Goal: Task Accomplishment & Management: Complete application form

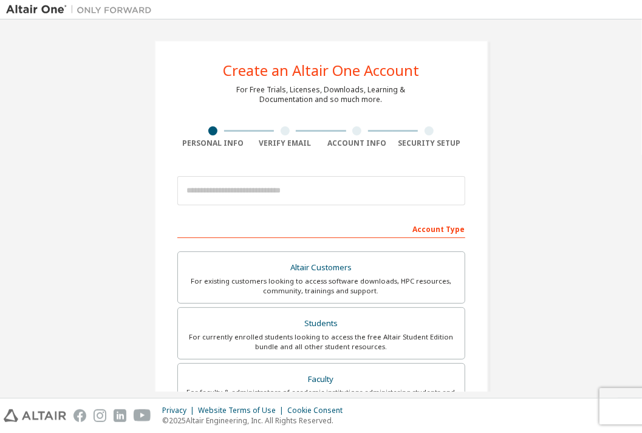
click at [194, 79] on div "Create an Altair One Account For Free Trials, Licenses, Downloads, Learning & D…" at bounding box center [321, 347] width 334 height 614
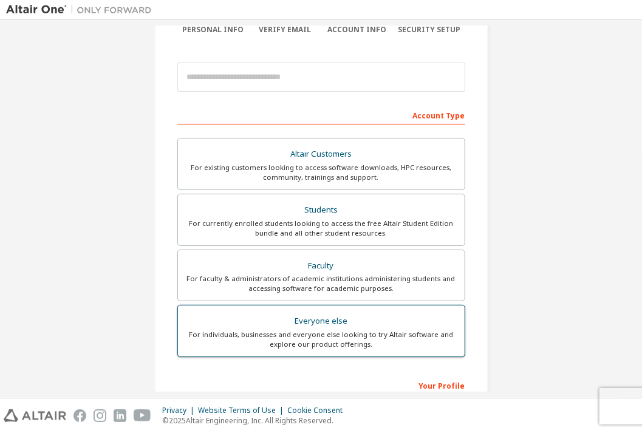
scroll to position [121, 0]
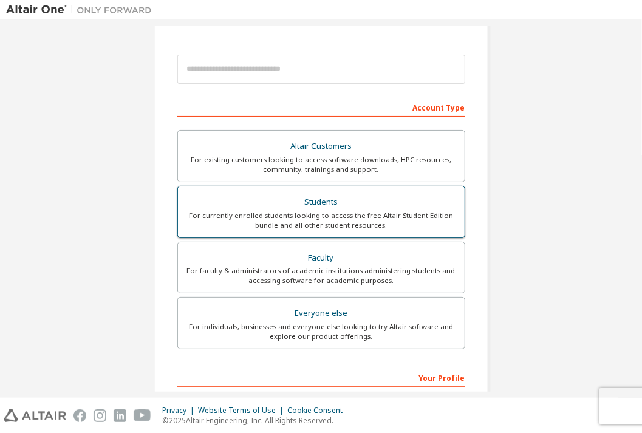
click at [325, 225] on div "For currently enrolled students looking to access the free Altair Student Editi…" at bounding box center [321, 220] width 272 height 19
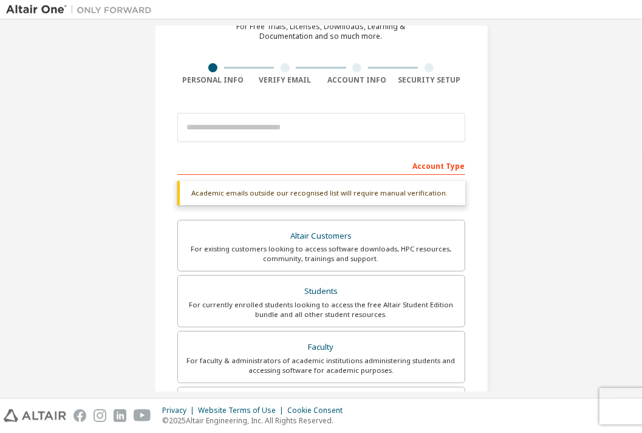
scroll to position [61, 0]
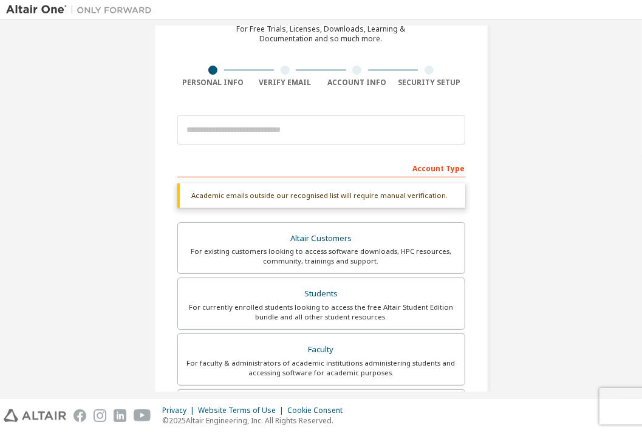
click at [271, 163] on div "Account Type" at bounding box center [321, 167] width 288 height 19
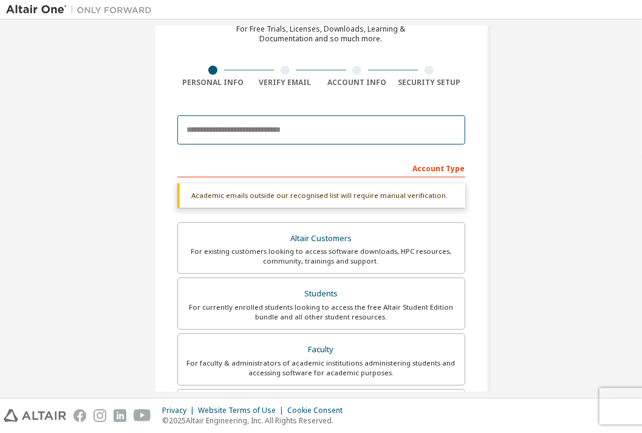
click at [254, 141] on input "email" at bounding box center [321, 129] width 288 height 29
click at [200, 132] on input "email" at bounding box center [321, 129] width 288 height 29
click at [220, 134] on input "email" at bounding box center [321, 129] width 288 height 29
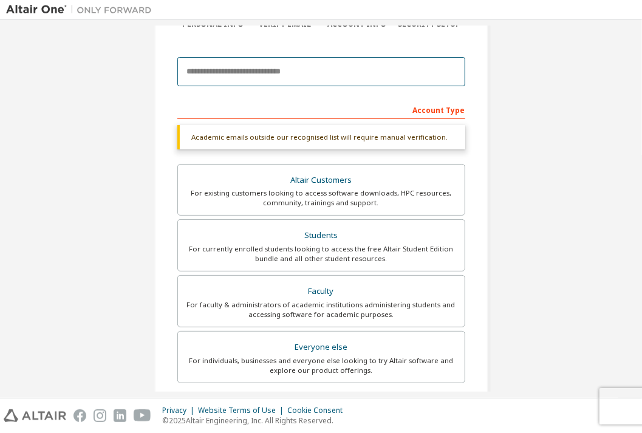
scroll to position [121, 0]
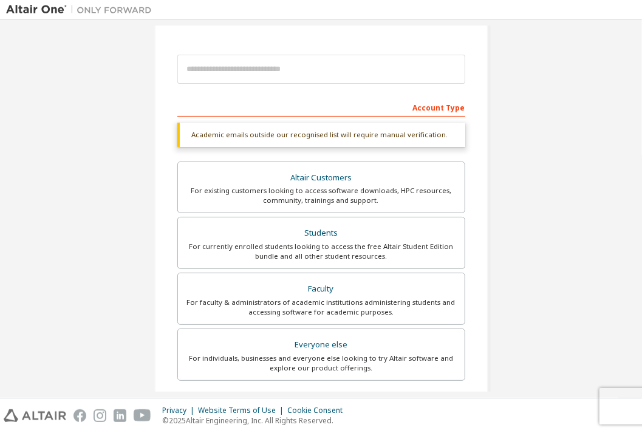
click at [117, 155] on div "Create an Altair One Account For Free Trials, Licenses, Downloads, Learning & D…" at bounding box center [321, 241] width 630 height 675
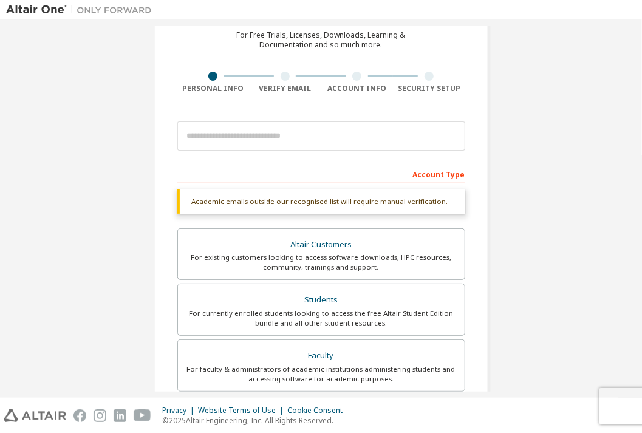
scroll to position [0, 0]
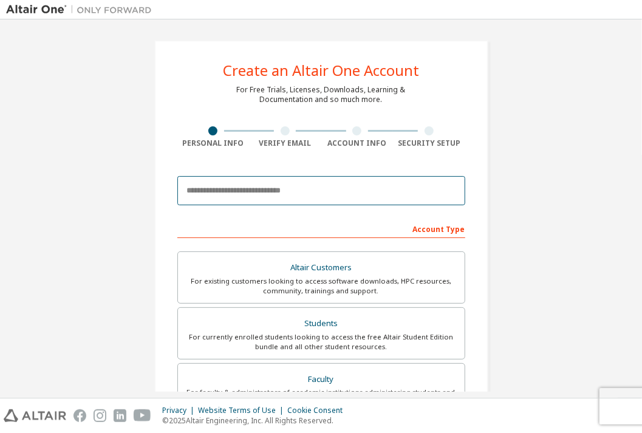
drag, startPoint x: 220, startPoint y: 191, endPoint x: 209, endPoint y: 195, distance: 11.5
click at [220, 191] on input "email" at bounding box center [321, 190] width 288 height 29
click at [295, 181] on input "email" at bounding box center [321, 190] width 288 height 29
click at [322, 193] on input "**********" at bounding box center [321, 190] width 288 height 29
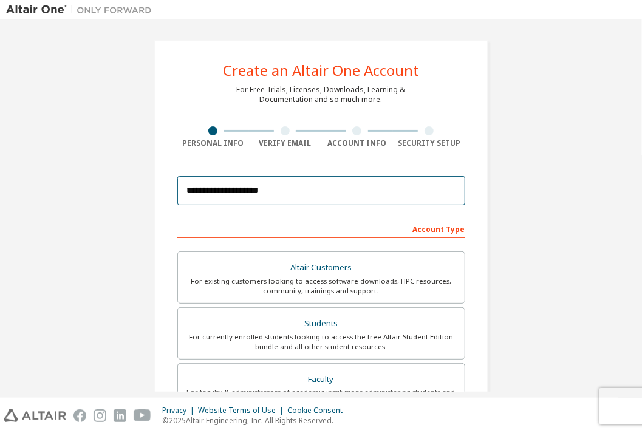
drag, startPoint x: 259, startPoint y: 200, endPoint x: 220, endPoint y: 194, distance: 38.7
click at [220, 194] on input "**********" at bounding box center [321, 190] width 288 height 29
drag, startPoint x: 307, startPoint y: 186, endPoint x: 128, endPoint y: 160, distance: 181.7
click at [128, 160] on div "**********" at bounding box center [321, 347] width 630 height 643
type input "*"
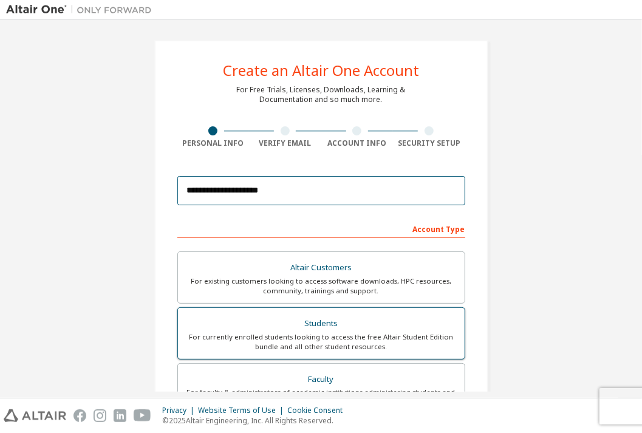
type input "**********"
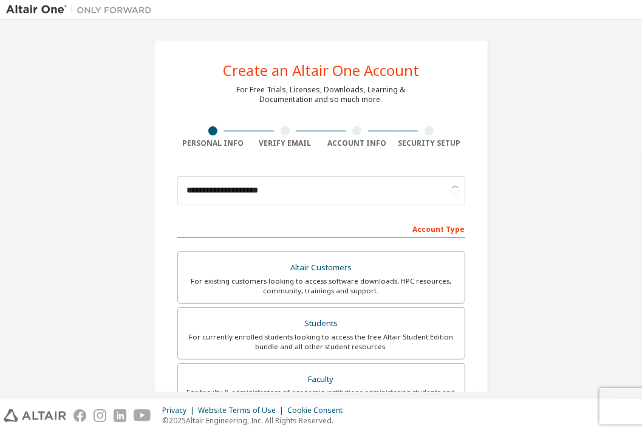
drag, startPoint x: 511, startPoint y: 308, endPoint x: 483, endPoint y: 325, distance: 32.7
click at [511, 309] on div "**********" at bounding box center [321, 347] width 630 height 643
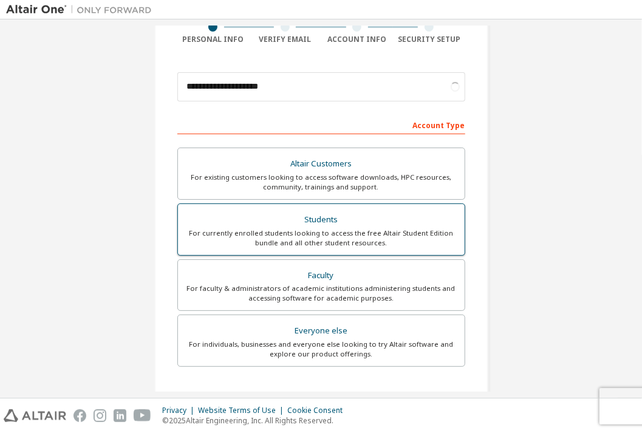
scroll to position [121, 0]
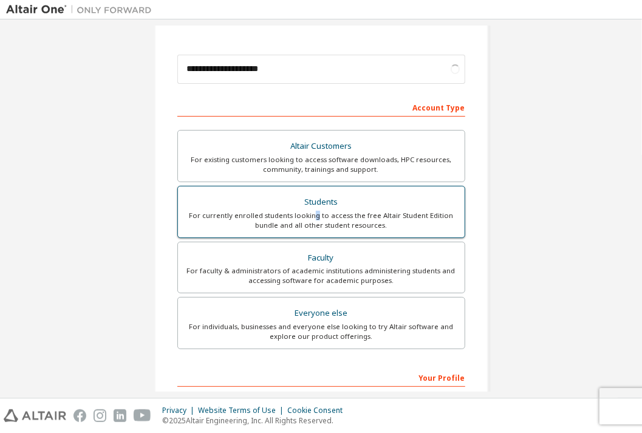
click at [315, 214] on div "For currently enrolled students looking to access the free Altair Student Editi…" at bounding box center [321, 220] width 272 height 19
drag, startPoint x: 315, startPoint y: 214, endPoint x: 278, endPoint y: 197, distance: 40.5
click at [278, 197] on div "Students" at bounding box center [321, 202] width 272 height 17
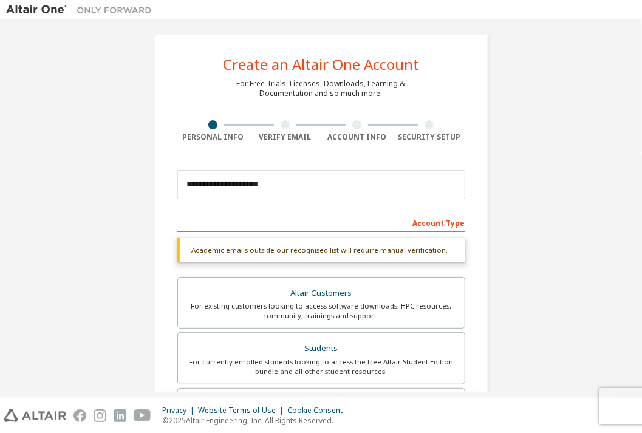
scroll to position [0, 0]
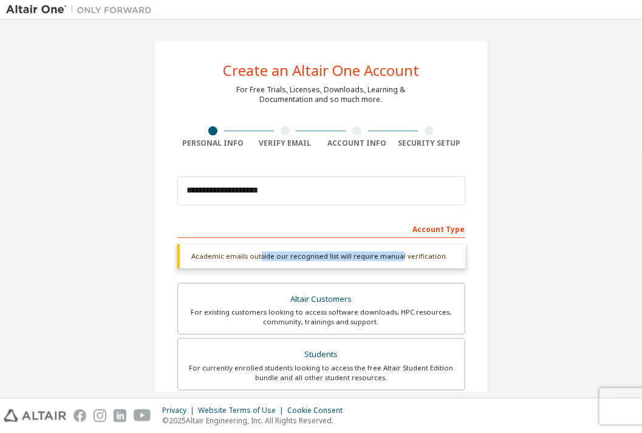
drag, startPoint x: 255, startPoint y: 258, endPoint x: 392, endPoint y: 268, distance: 137.6
click at [392, 268] on div "Academic emails outside our recognised list will require manual verification. Y…" at bounding box center [321, 260] width 288 height 32
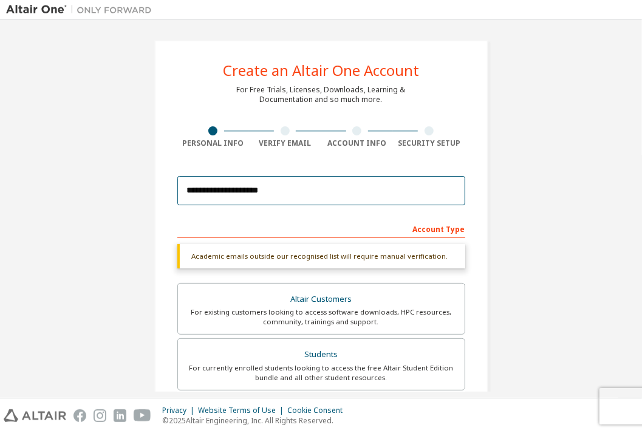
click at [283, 191] on input "**********" at bounding box center [321, 190] width 288 height 29
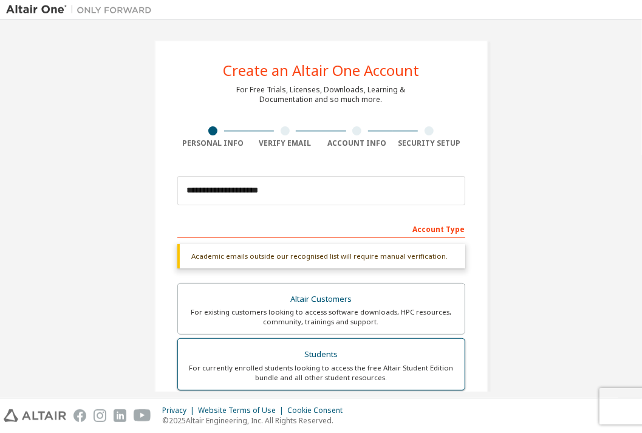
click at [265, 357] on div "Students" at bounding box center [321, 354] width 272 height 17
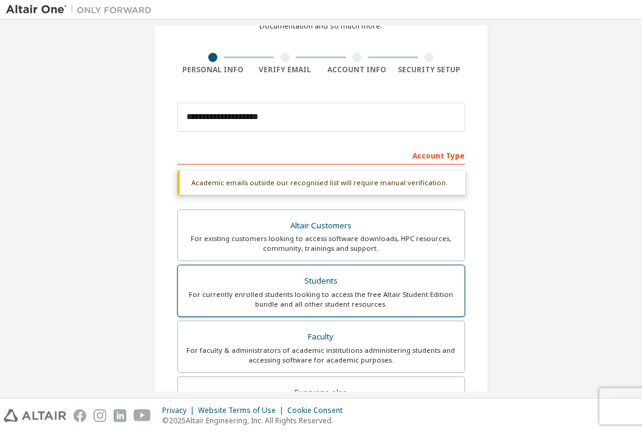
scroll to position [304, 0]
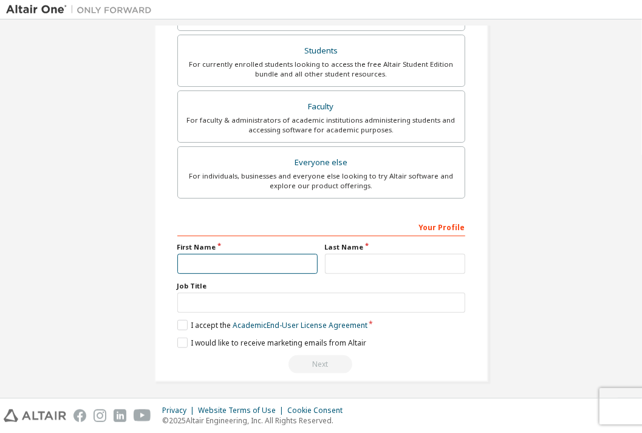
click at [231, 258] on input "text" at bounding box center [247, 264] width 140 height 20
type input "****"
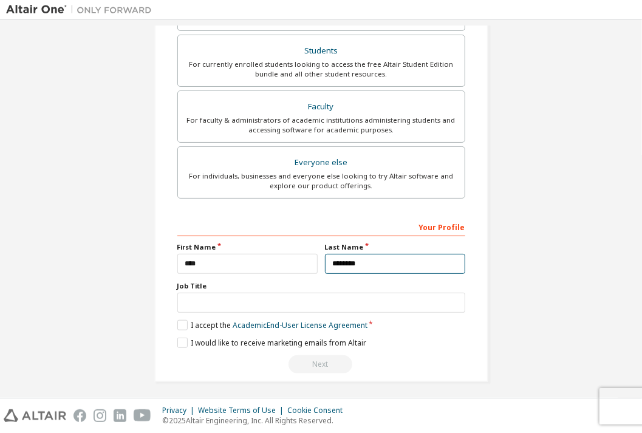
type input "********"
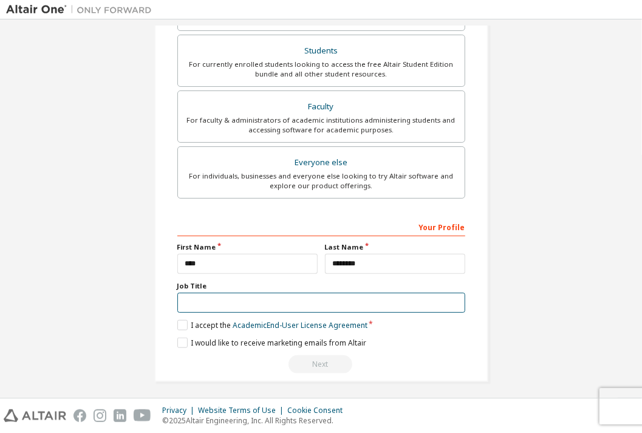
click at [264, 301] on input "text" at bounding box center [321, 303] width 288 height 20
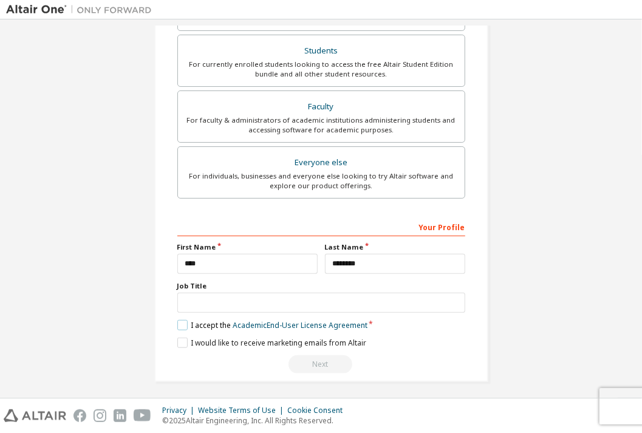
click at [183, 320] on label "I accept the Academic End-User License Agreement" at bounding box center [272, 325] width 190 height 10
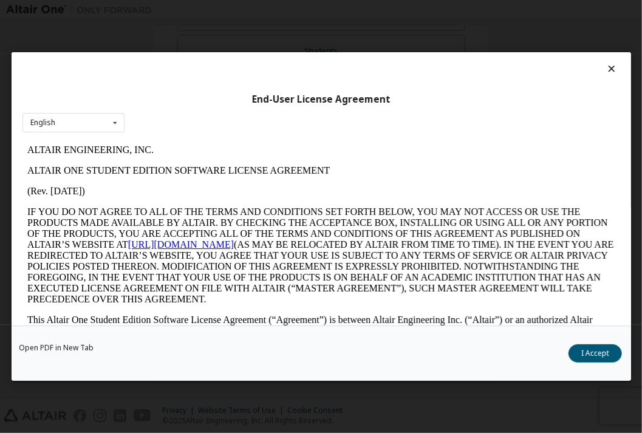
scroll to position [0, 0]
click at [77, 126] on div "English English" at bounding box center [73, 122] width 102 height 20
drag, startPoint x: 79, startPoint y: 121, endPoint x: 124, endPoint y: 131, distance: 46.7
click at [81, 121] on div "English English" at bounding box center [73, 122] width 102 height 20
click at [582, 355] on button "I Accept" at bounding box center [594, 353] width 53 height 18
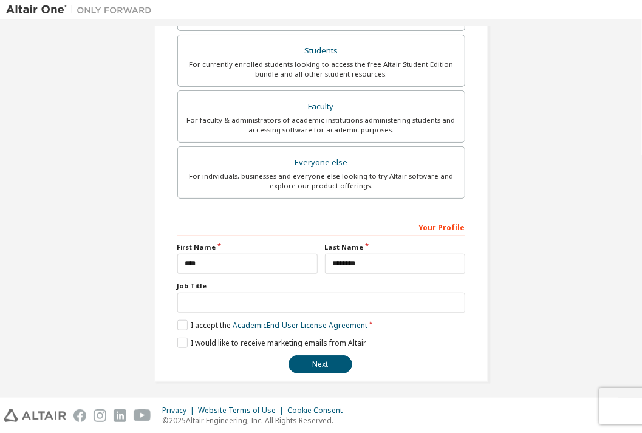
click at [180, 332] on div "**********" at bounding box center [321, 295] width 288 height 157
click at [179, 339] on label "I would like to receive marketing emails from Altair" at bounding box center [271, 343] width 189 height 10
click at [295, 360] on button "Next" at bounding box center [320, 364] width 64 height 18
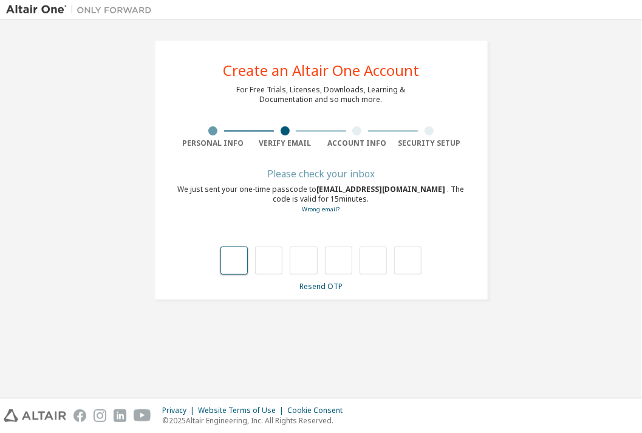
type input "*"
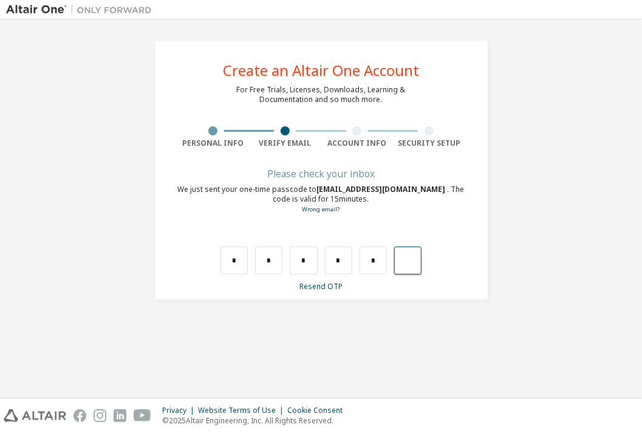
type input "*"
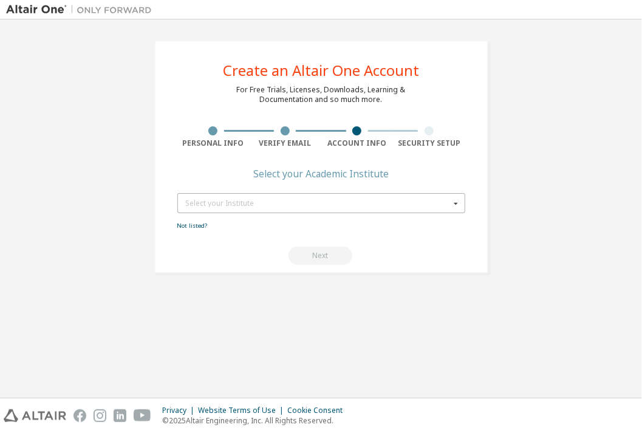
click at [247, 203] on div "Select your Institute" at bounding box center [318, 203] width 264 height 7
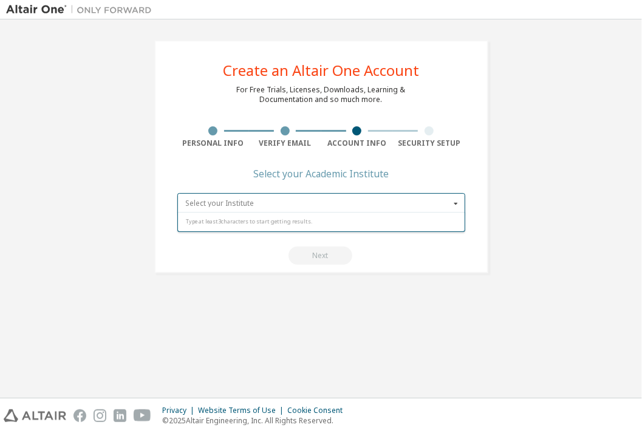
click at [429, 197] on input "text" at bounding box center [322, 203] width 287 height 19
click at [288, 224] on div "Type at least 3 characters to start getting results." at bounding box center [320, 222] width 271 height 7
click at [276, 203] on input "text" at bounding box center [322, 203] width 287 height 19
click at [244, 216] on div "Type at least 3 characters to start getting results." at bounding box center [321, 222] width 288 height 19
click at [245, 208] on input "text" at bounding box center [322, 203] width 287 height 19
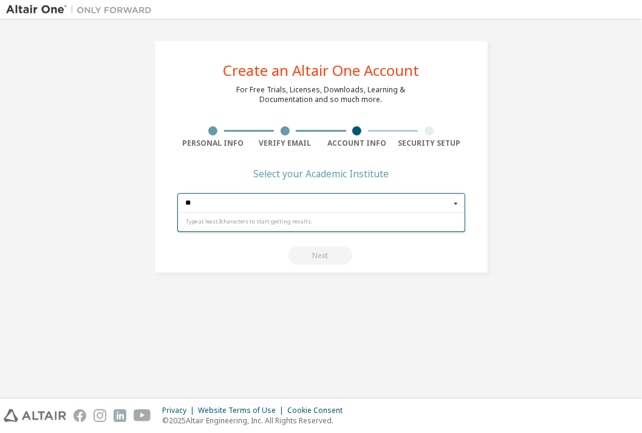
type input "*"
type input "******"
click at [231, 227] on div "Yonsei University" at bounding box center [321, 222] width 287 height 19
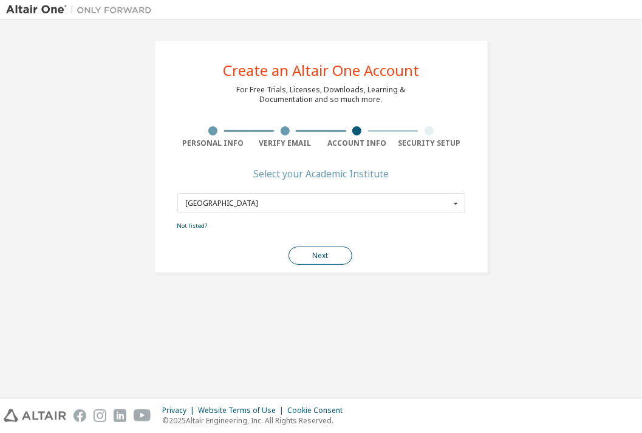
click at [308, 252] on button "Next" at bounding box center [320, 256] width 64 height 18
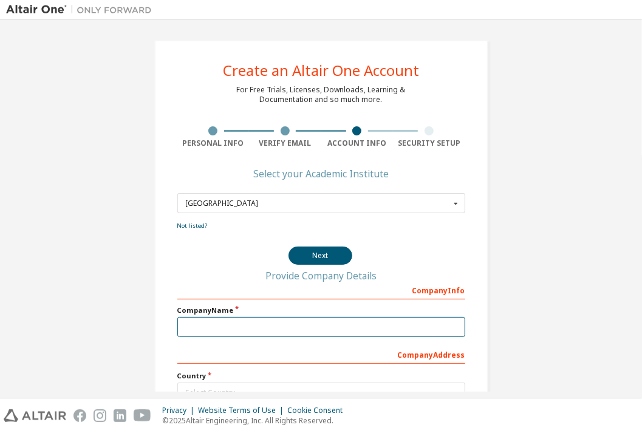
click at [209, 332] on input "text" at bounding box center [321, 327] width 288 height 20
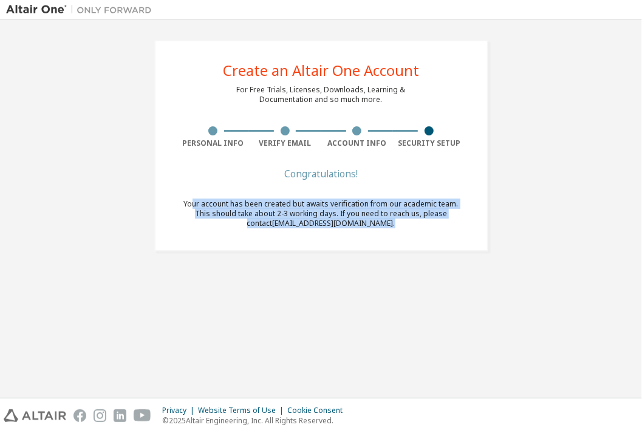
drag, startPoint x: 185, startPoint y: 203, endPoint x: 453, endPoint y: 242, distance: 271.2
click at [453, 242] on div "Congratulations! Your account has been created but awaits verification from our…" at bounding box center [321, 206] width 288 height 73
drag, startPoint x: 453, startPoint y: 242, endPoint x: 443, endPoint y: 248, distance: 11.5
click at [443, 248] on div "Create an Altair One Account For Free Trials, Licenses, Downloads, Learning & D…" at bounding box center [321, 145] width 334 height 211
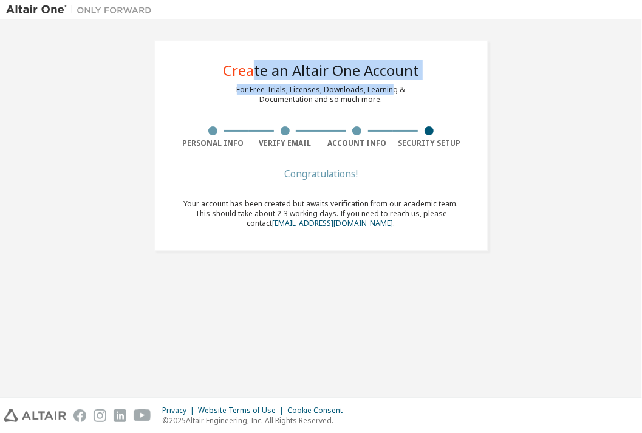
drag, startPoint x: 277, startPoint y: 75, endPoint x: 394, endPoint y: 93, distance: 117.9
click at [394, 93] on div "Create an Altair One Account For Free Trials, Licenses, Downloads, Learning & D…" at bounding box center [321, 145] width 334 height 211
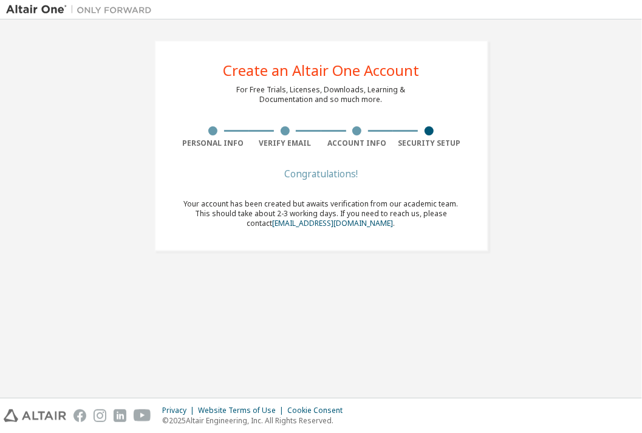
click at [351, 309] on div "Create an Altair One Account For Free Trials, Licenses, Downloads, Learning & D…" at bounding box center [321, 209] width 630 height 366
click at [360, 234] on div "Congratulations! Your account has been created but awaits verification from our…" at bounding box center [321, 206] width 288 height 73
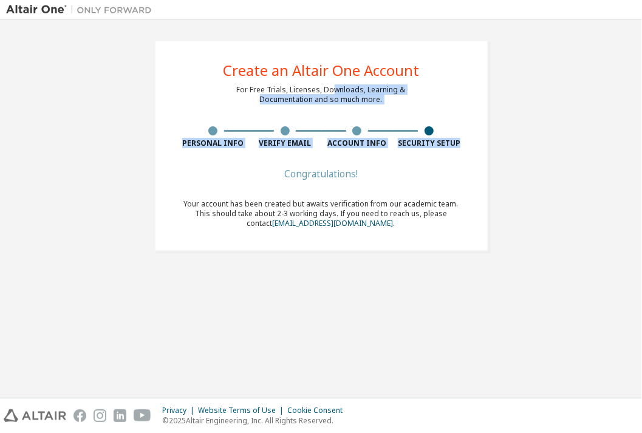
drag, startPoint x: 370, startPoint y: 94, endPoint x: 489, endPoint y: 154, distance: 133.9
click at [489, 154] on div "Create an Altair One Account For Free Trials, Licenses, Downloads, Learning & D…" at bounding box center [321, 146] width 363 height 240
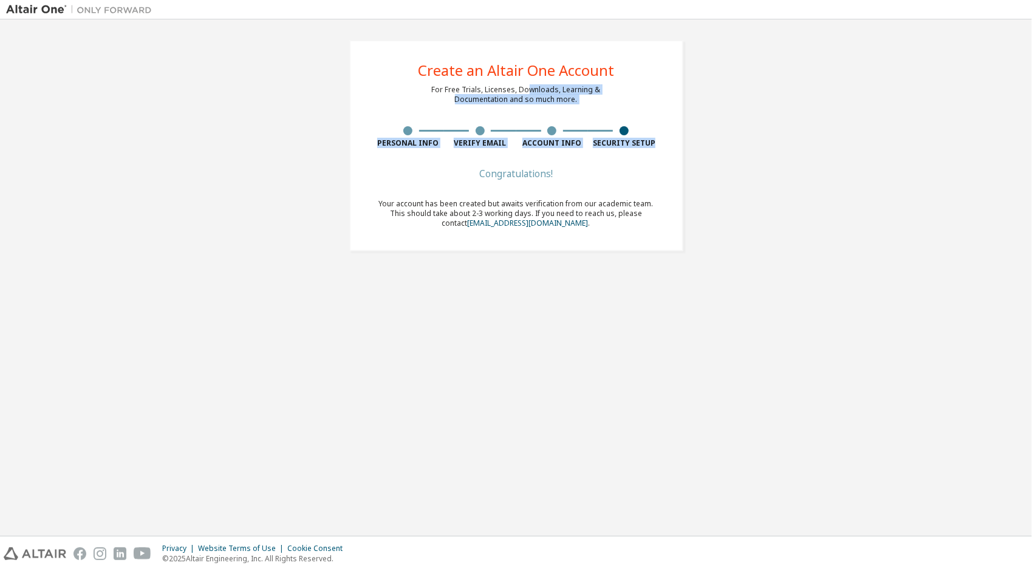
click at [46, 5] on img at bounding box center [82, 10] width 152 height 12
click at [39, 4] on img at bounding box center [82, 10] width 152 height 12
click at [40, 6] on img at bounding box center [82, 10] width 152 height 12
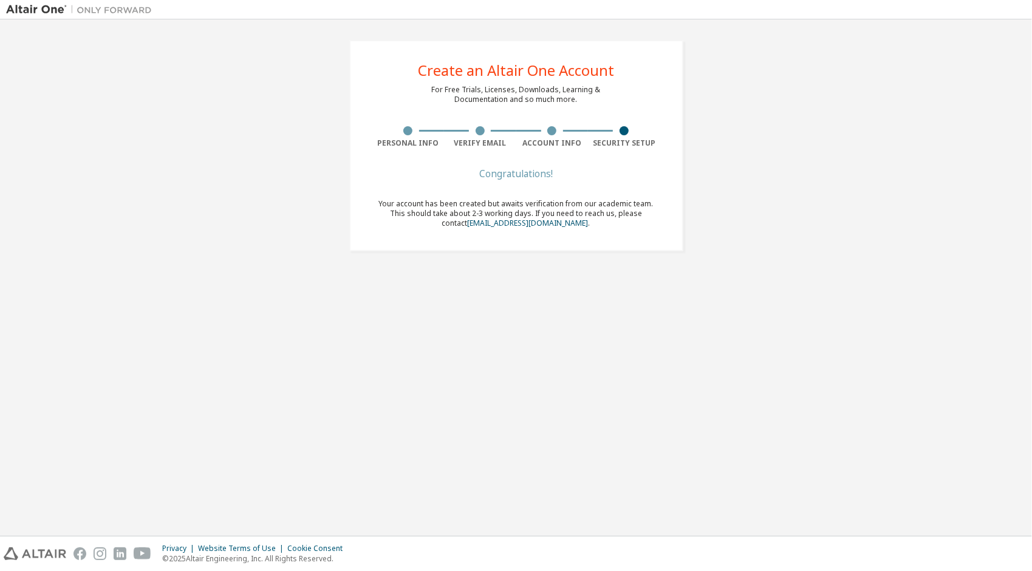
drag, startPoint x: 1030, startPoint y: 187, endPoint x: 832, endPoint y: 163, distance: 199.5
click at [641, 187] on div "Create an Altair One Account For Free Trials, Licenses, Downloads, Learning & D…" at bounding box center [516, 277] width 1032 height 517
click at [502, 175] on div "Congratulations!" at bounding box center [516, 173] width 288 height 7
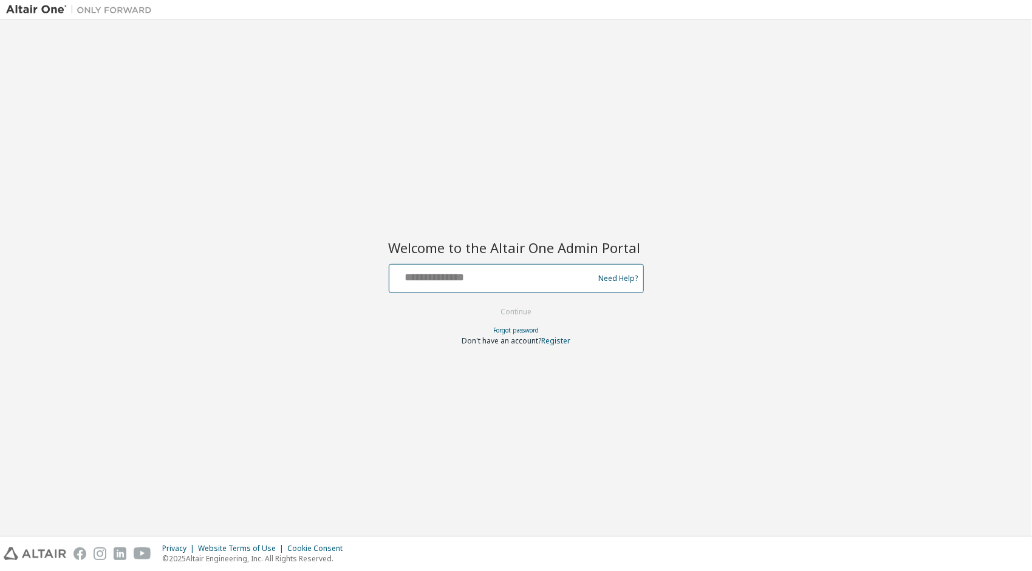
drag, startPoint x: 514, startPoint y: 278, endPoint x: 512, endPoint y: 267, distance: 11.1
click at [514, 278] on input "text" at bounding box center [493, 276] width 199 height 18
type input "**********"
click at [523, 302] on div at bounding box center [516, 302] width 255 height 1
click at [522, 309] on button "Continue" at bounding box center [516, 312] width 56 height 18
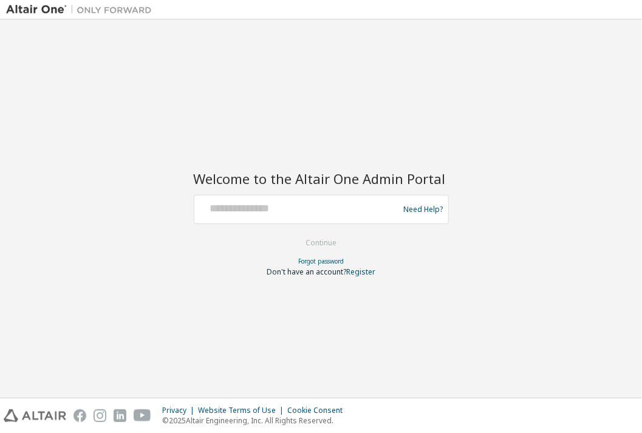
click at [51, 7] on img at bounding box center [82, 10] width 152 height 12
click at [55, 13] on img at bounding box center [82, 10] width 152 height 12
click at [52, 6] on img at bounding box center [82, 10] width 152 height 12
click at [53, 5] on img at bounding box center [82, 10] width 152 height 12
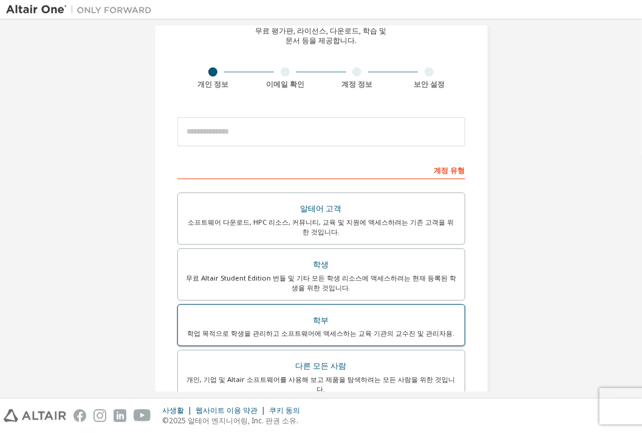
scroll to position [61, 0]
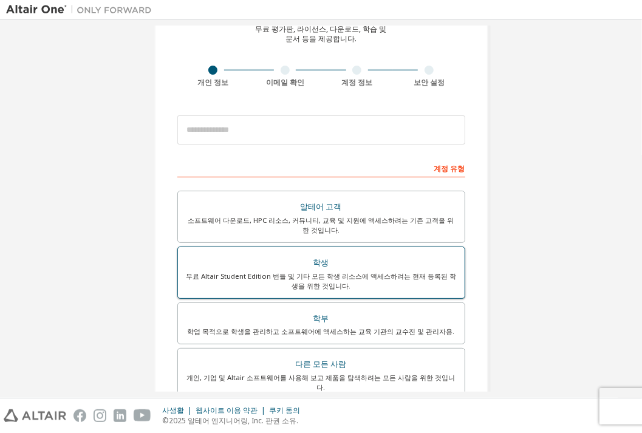
click at [344, 286] on div "무료 Altair Student Edition 번들 및 기타 모든 학생 리소스에 액세스하려는 현재 등록된 학생을 위한 것입니다." at bounding box center [321, 280] width 272 height 19
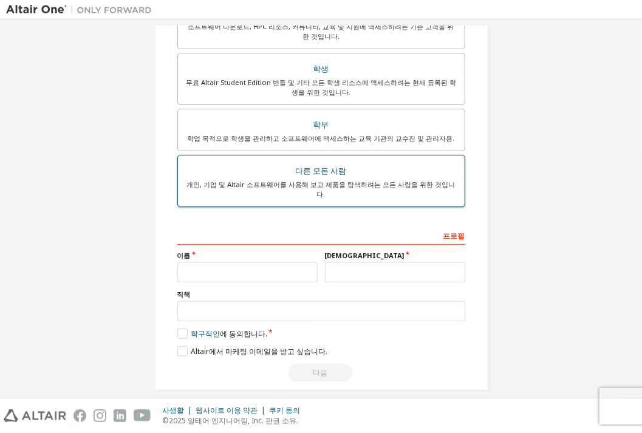
scroll to position [0, 0]
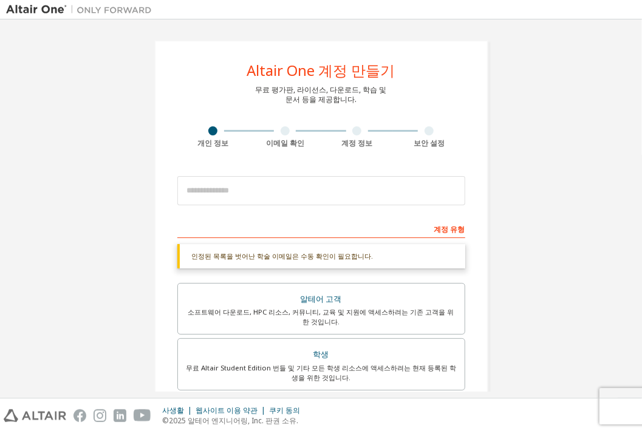
click at [102, 16] on div at bounding box center [79, 9] width 158 height 19
click at [47, 11] on img at bounding box center [82, 10] width 152 height 12
click at [35, 420] on img at bounding box center [35, 415] width 63 height 13
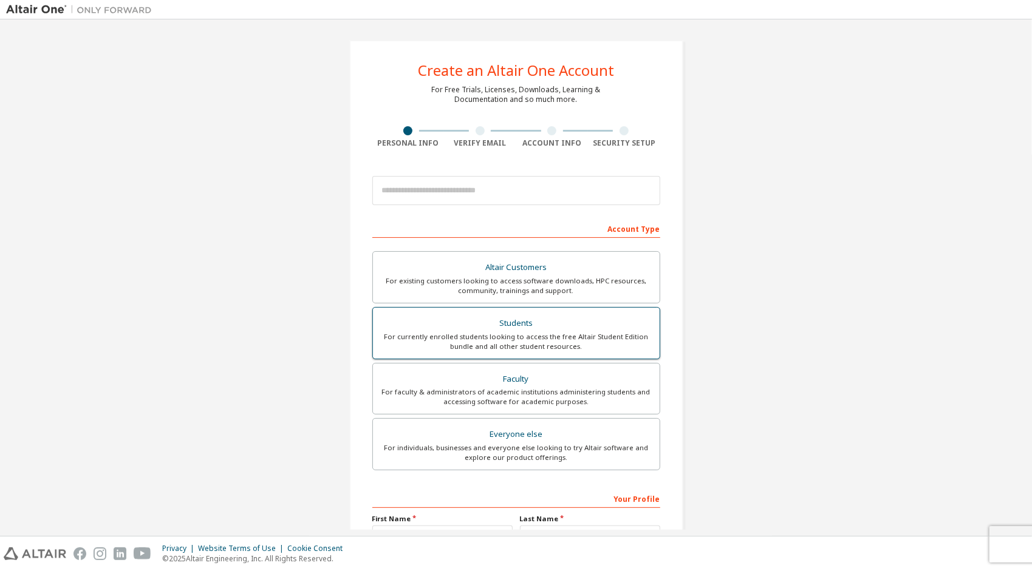
click at [486, 321] on div "Students" at bounding box center [516, 323] width 272 height 17
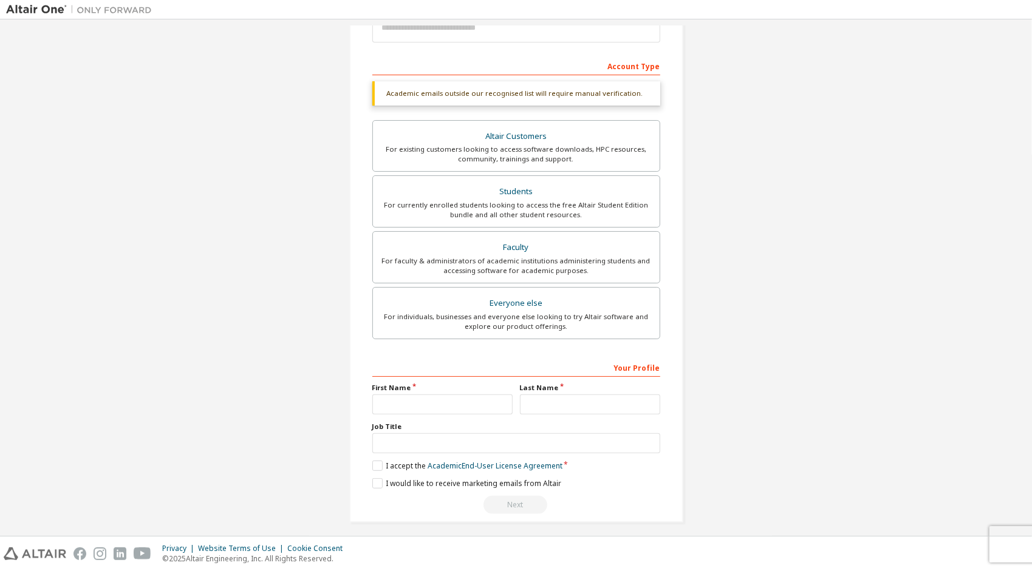
scroll to position [166, 0]
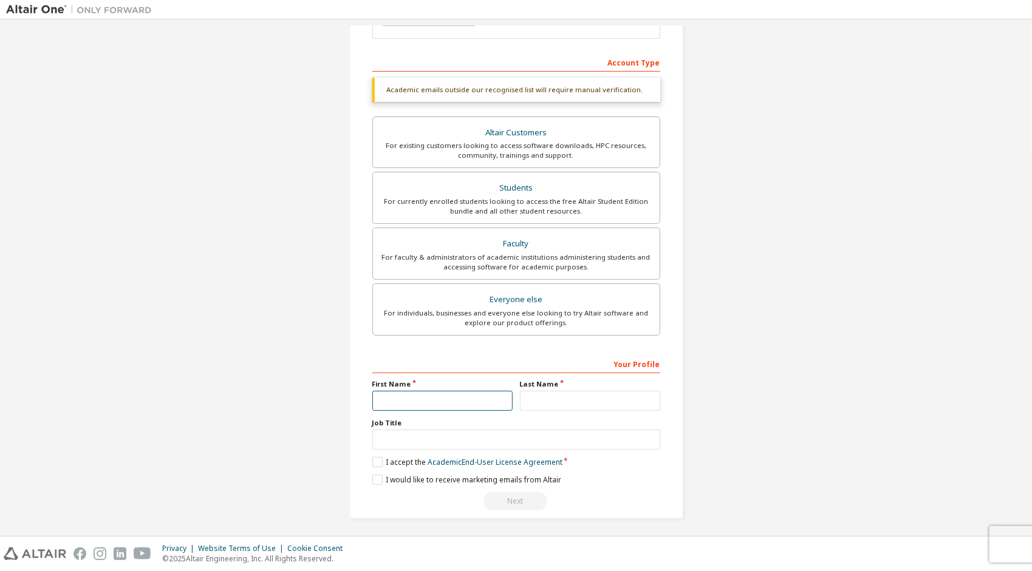
click at [446, 401] on input "text" at bounding box center [442, 401] width 140 height 20
type input "****"
type input "**********"
type input "********"
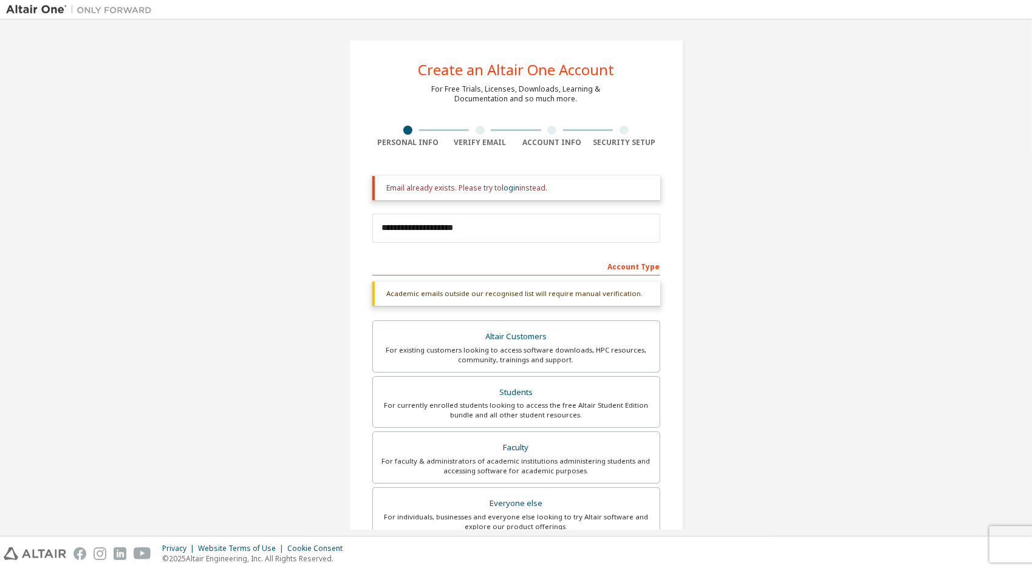
scroll to position [0, 0]
drag, startPoint x: 463, startPoint y: 235, endPoint x: 415, endPoint y: 231, distance: 47.6
click at [416, 230] on input "**********" at bounding box center [516, 228] width 288 height 29
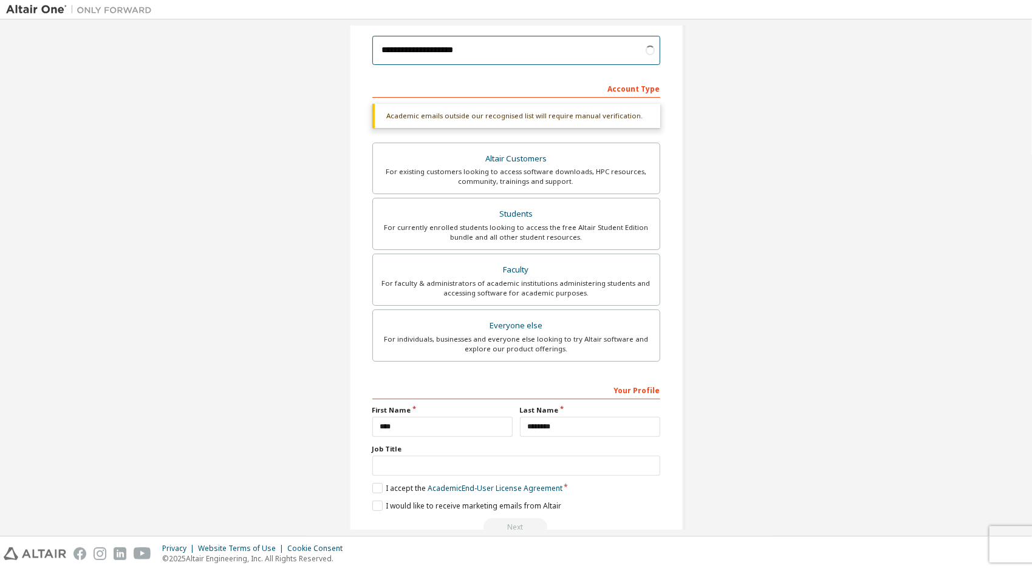
scroll to position [166, 0]
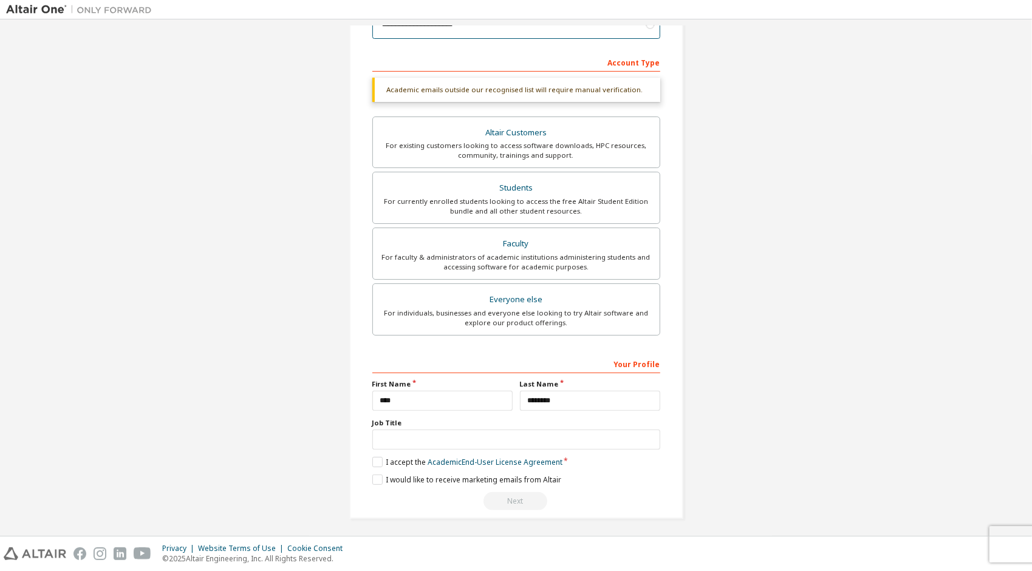
type input "**********"
click at [400, 443] on input "text" at bounding box center [516, 440] width 288 height 20
click at [374, 462] on label "I accept the Academic End-User License Agreement" at bounding box center [467, 462] width 190 height 10
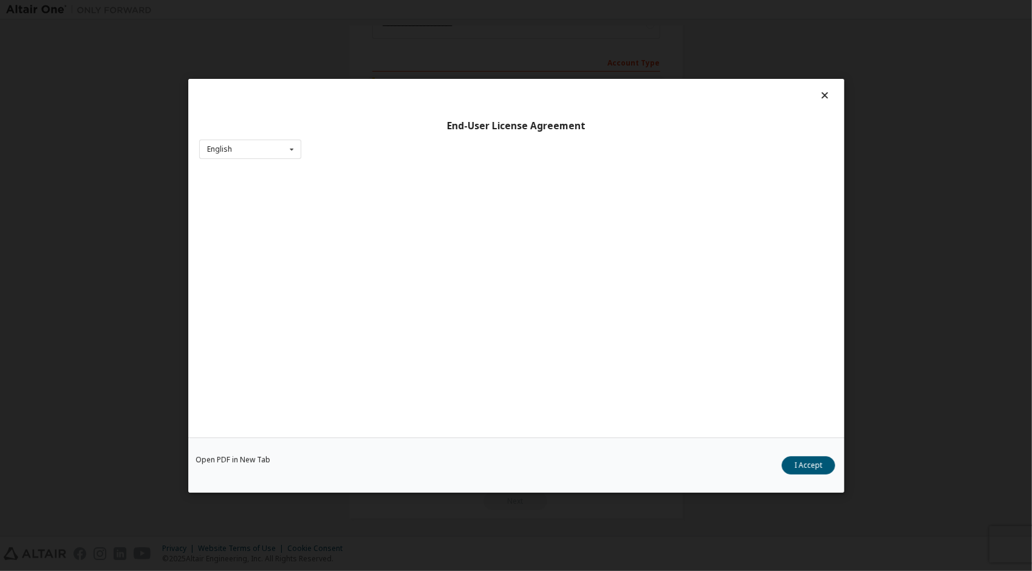
click at [377, 479] on div "Open PDF in New Tab I Accept" at bounding box center [516, 464] width 656 height 55
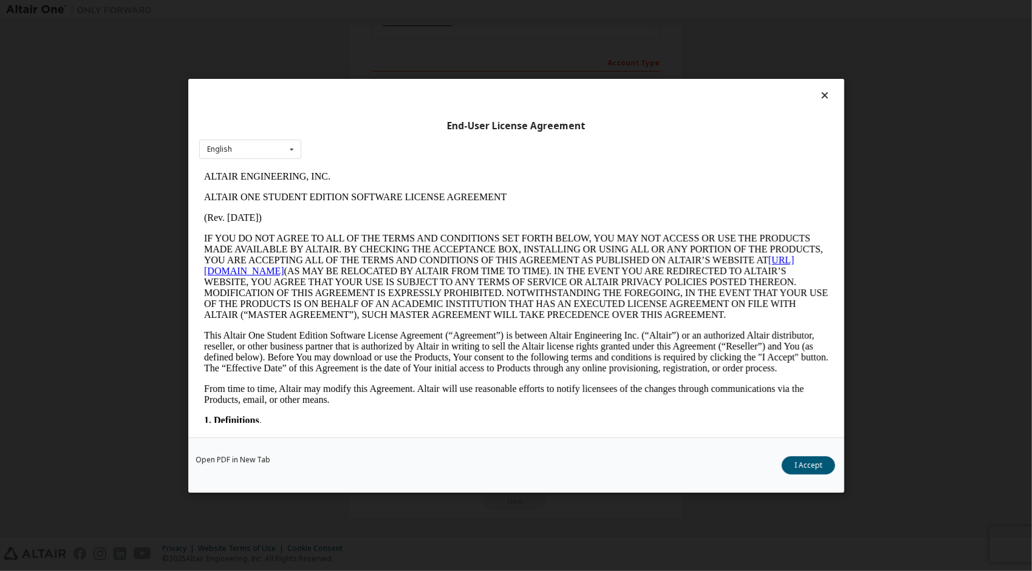
scroll to position [0, 0]
click at [806, 455] on div "Open PDF in New Tab I Accept" at bounding box center [516, 464] width 656 height 55
drag, startPoint x: 805, startPoint y: 466, endPoint x: 744, endPoint y: 460, distance: 61.0
click at [804, 466] on button "I Accept" at bounding box center [808, 465] width 53 height 18
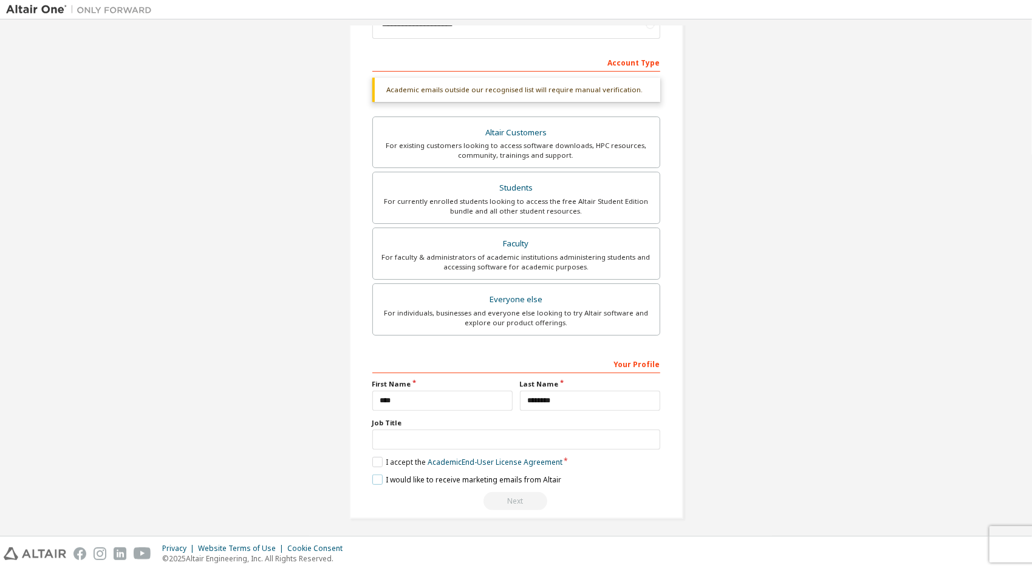
click at [379, 476] on label "I would like to receive marketing emails from Altair" at bounding box center [466, 480] width 189 height 10
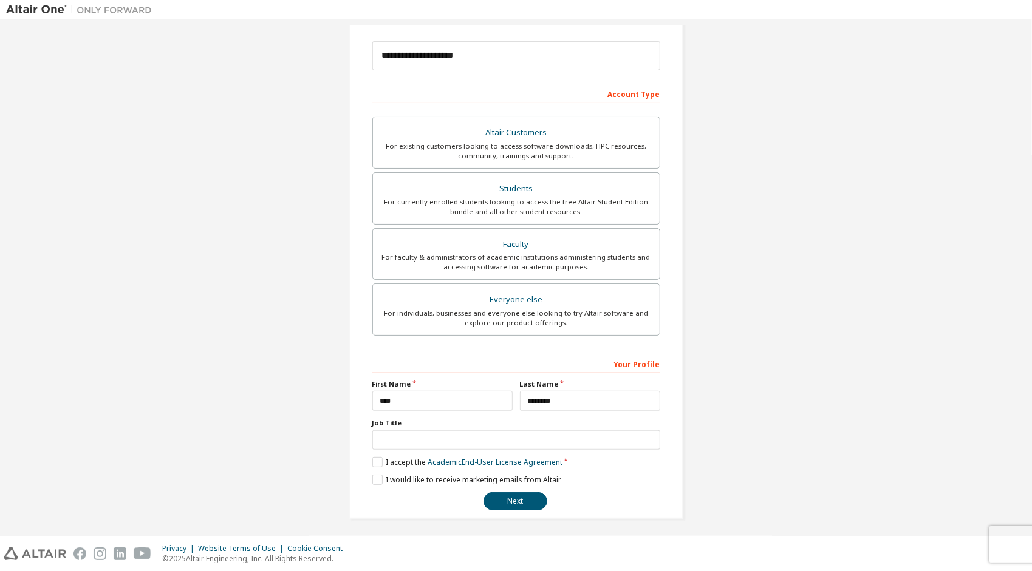
click at [516, 488] on div "**********" at bounding box center [516, 432] width 288 height 157
click at [520, 496] on button "Next" at bounding box center [515, 502] width 64 height 18
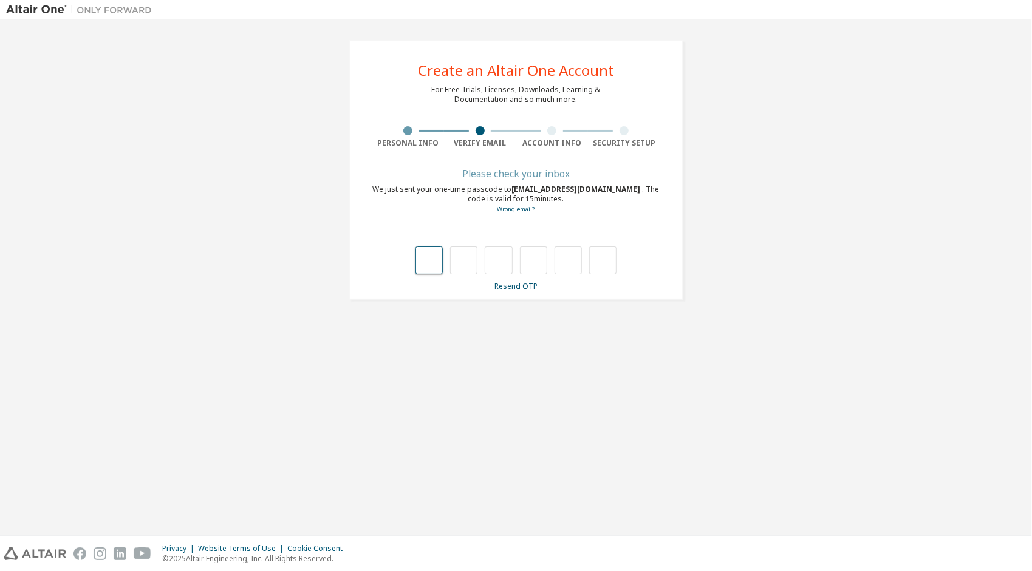
type input "*"
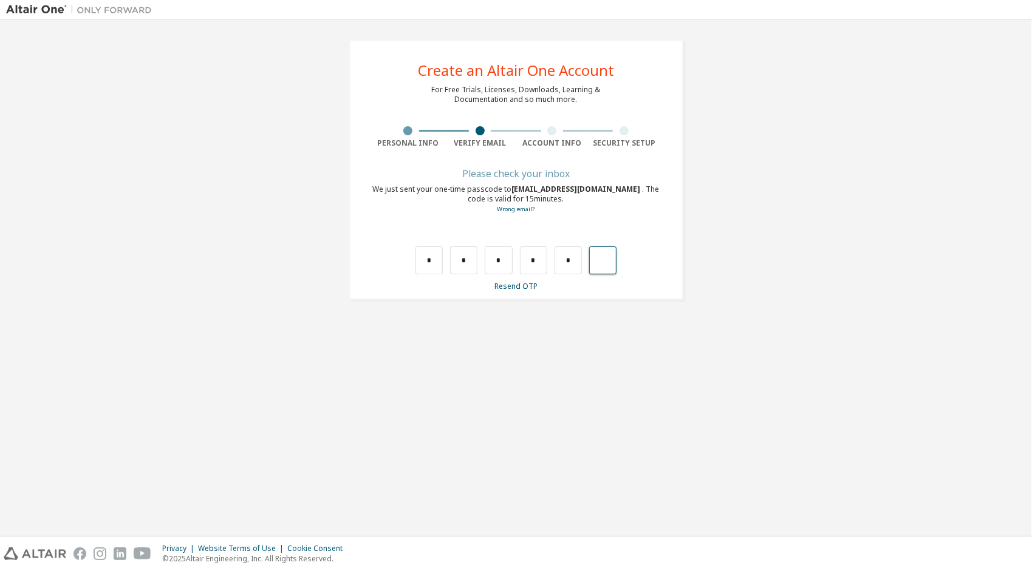
type input "*"
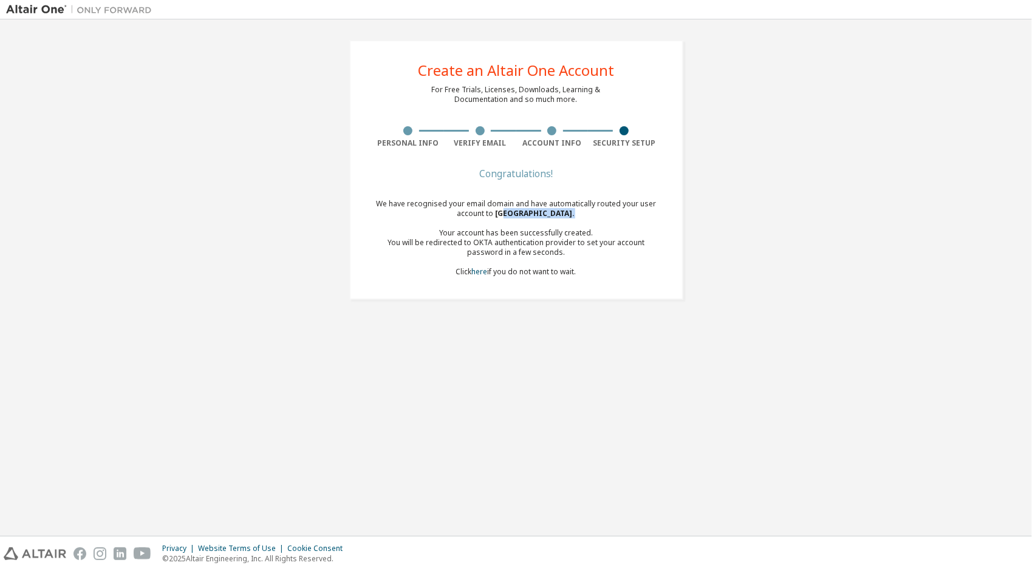
drag, startPoint x: 509, startPoint y: 213, endPoint x: 607, endPoint y: 218, distance: 98.5
click at [607, 218] on div "We have recognised your email domain and have automatically routed your user ac…" at bounding box center [516, 238] width 288 height 78
drag, startPoint x: 607, startPoint y: 218, endPoint x: 555, endPoint y: 281, distance: 81.5
click at [561, 281] on div "Congratulations! We have recognised your email domain and have automatically ro…" at bounding box center [516, 230] width 288 height 121
drag, startPoint x: 519, startPoint y: 211, endPoint x: 553, endPoint y: 215, distance: 34.2
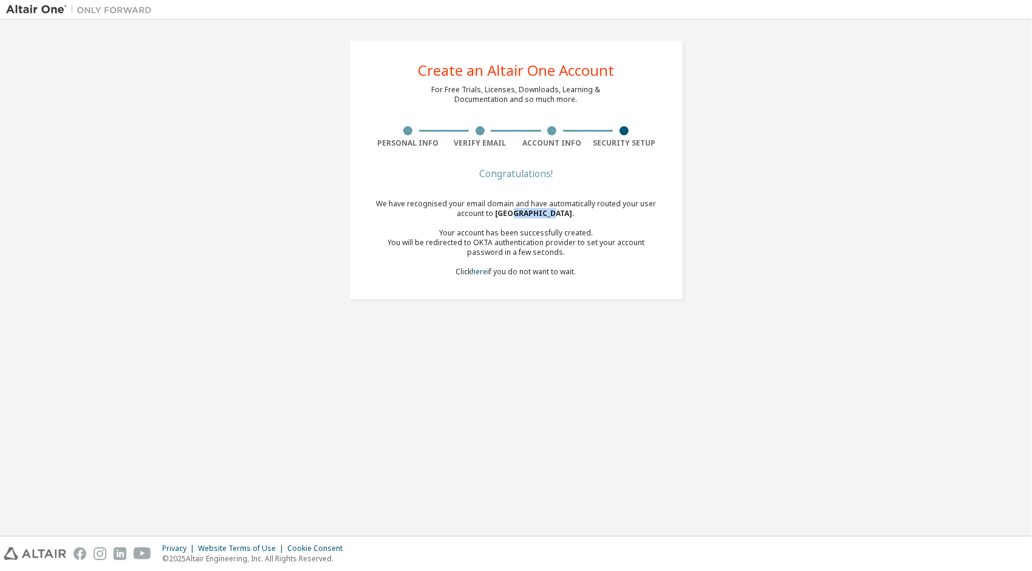
click at [553, 215] on span "Yonsei University ." at bounding box center [536, 213] width 80 height 10
drag, startPoint x: 553, startPoint y: 215, endPoint x: 502, endPoint y: 253, distance: 62.9
click at [502, 253] on div "You will be redirected to OKTA authentication provider to set your account pass…" at bounding box center [516, 247] width 288 height 19
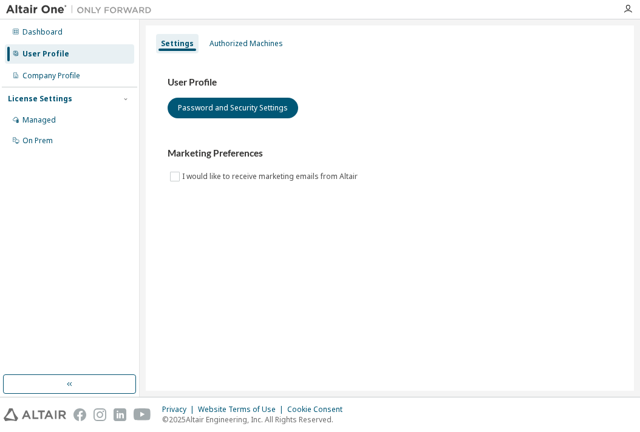
drag, startPoint x: 313, startPoint y: 230, endPoint x: 249, endPoint y: 191, distance: 74.9
click at [310, 228] on div "Settings Authorized Machines User Profile Password and Security Settings Market…" at bounding box center [390, 209] width 488 height 366
click at [44, 32] on div "Dashboard" at bounding box center [42, 32] width 40 height 10
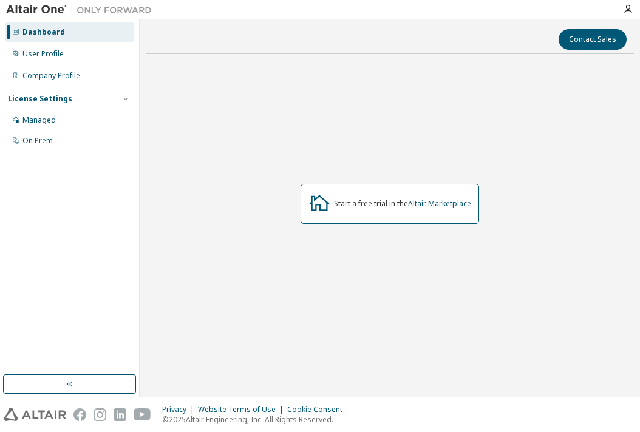
click at [344, 205] on div "Start a free trial in the Altair Marketplace" at bounding box center [402, 204] width 137 height 10
click at [51, 148] on div "On Prem" at bounding box center [69, 140] width 129 height 19
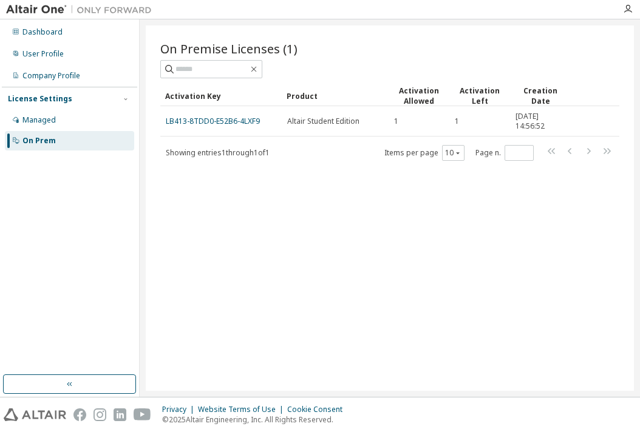
drag, startPoint x: 513, startPoint y: 387, endPoint x: 505, endPoint y: 375, distance: 14.2
click at [513, 385] on div "On Premise Licenses (1) Clear Load Save Save As Field Operator Value Select fil…" at bounding box center [390, 209] width 488 height 366
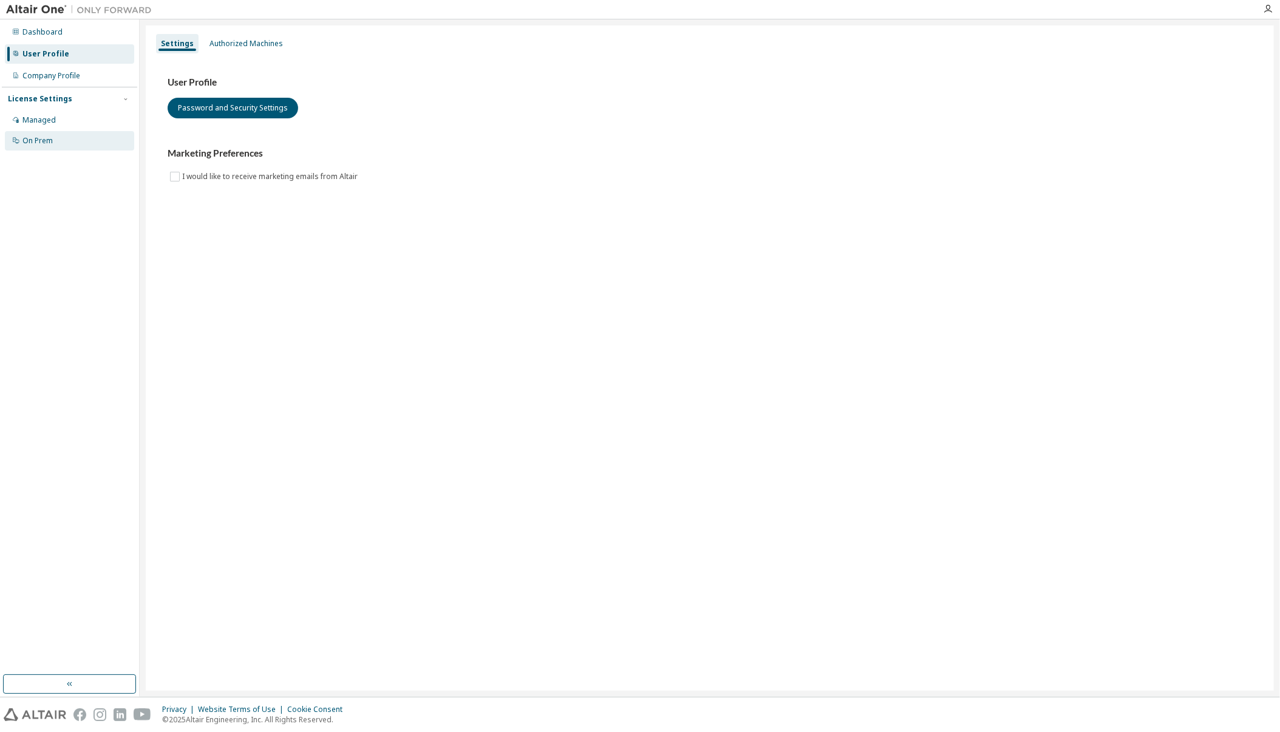
click at [52, 148] on div "On Prem" at bounding box center [69, 140] width 129 height 19
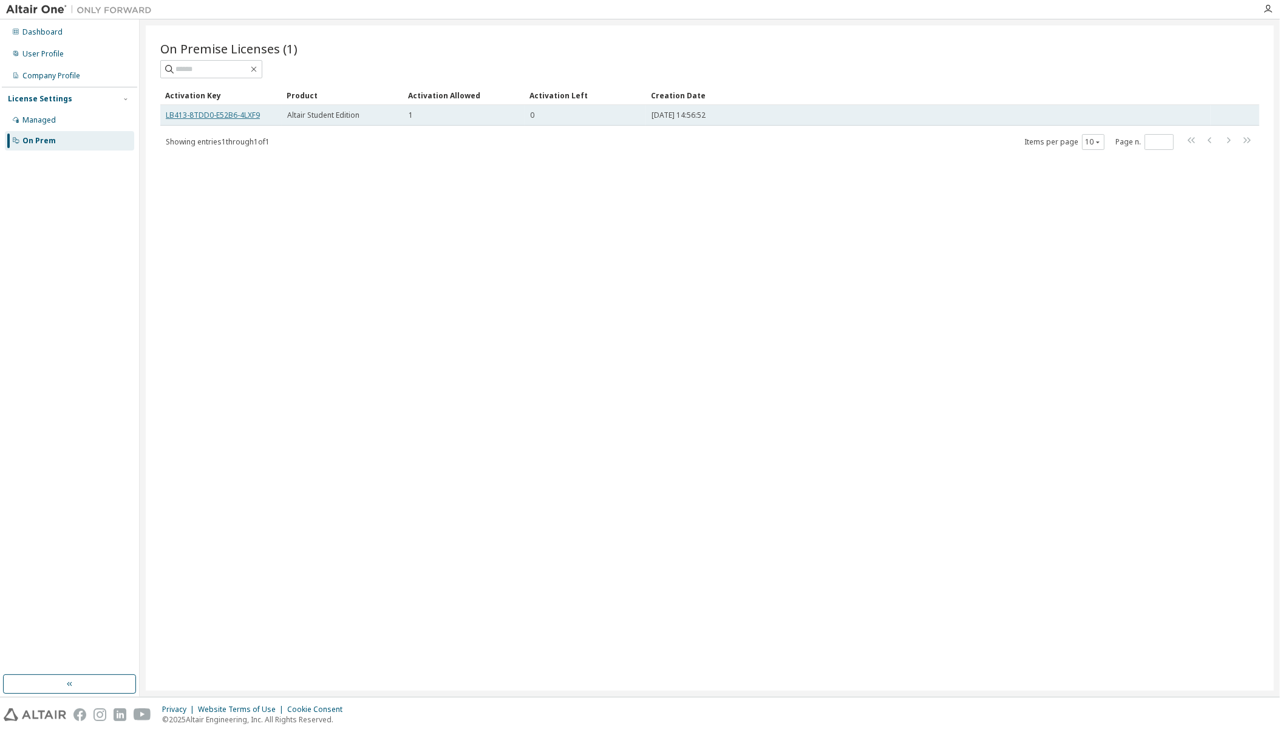
click at [206, 112] on link "LB413-8TDD0-E52B6-4LXF9" at bounding box center [213, 115] width 94 height 10
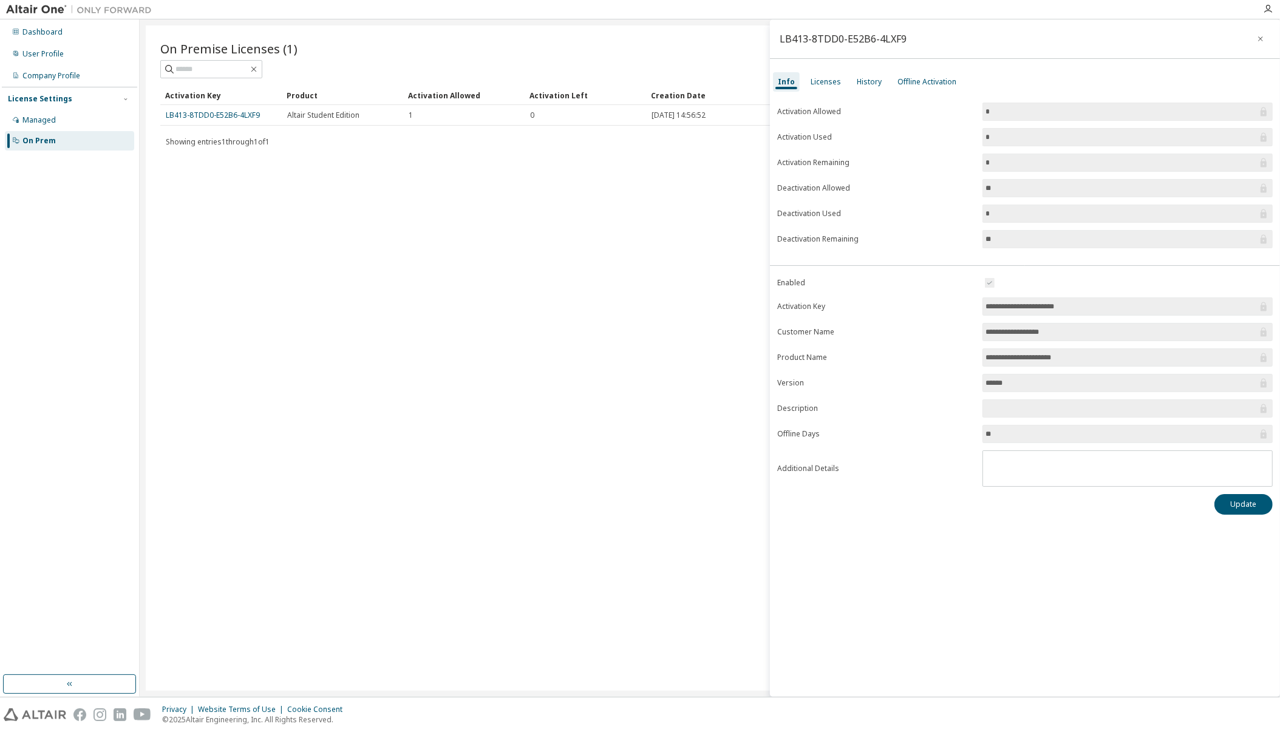
drag, startPoint x: 1077, startPoint y: 306, endPoint x: 975, endPoint y: 307, distance: 102.0
click at [975, 307] on form "**********" at bounding box center [1025, 381] width 496 height 211
